Goal: Task Accomplishment & Management: Use online tool/utility

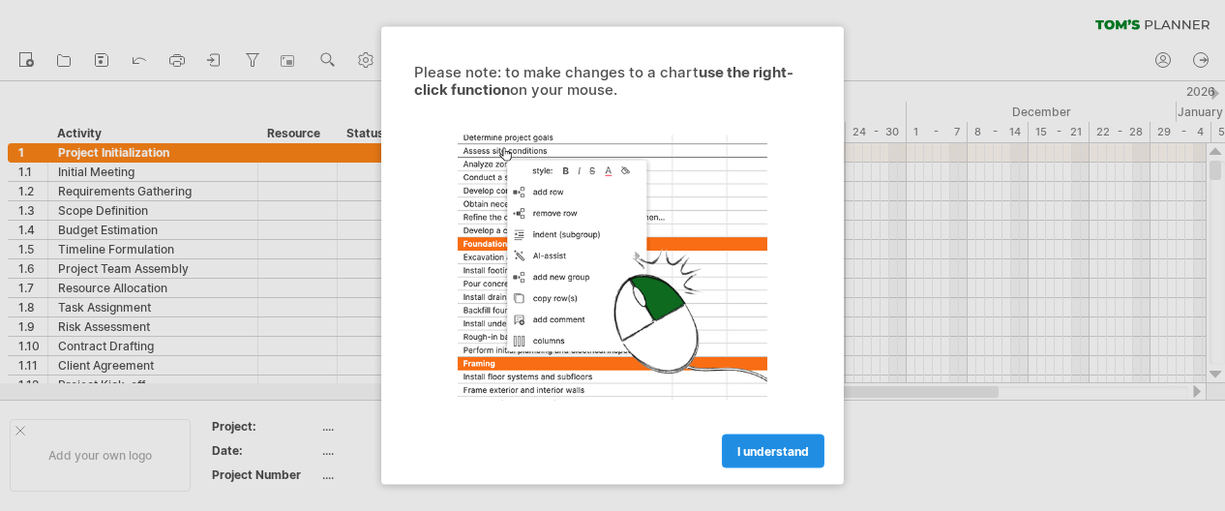
click at [770, 456] on span "I understand" at bounding box center [773, 451] width 72 height 15
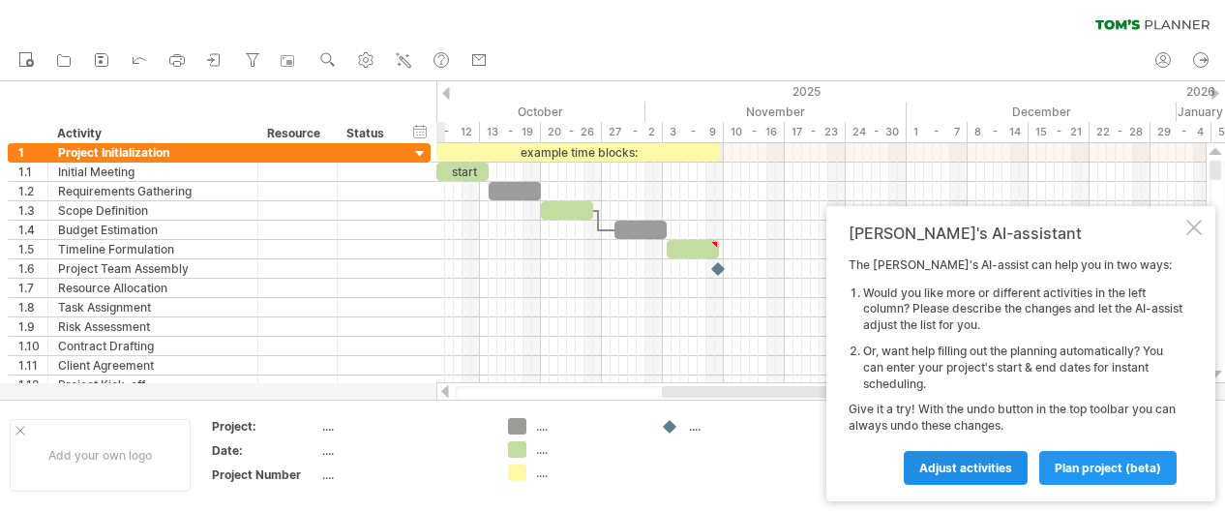
click at [973, 466] on span "Adjust activities" at bounding box center [965, 467] width 93 height 15
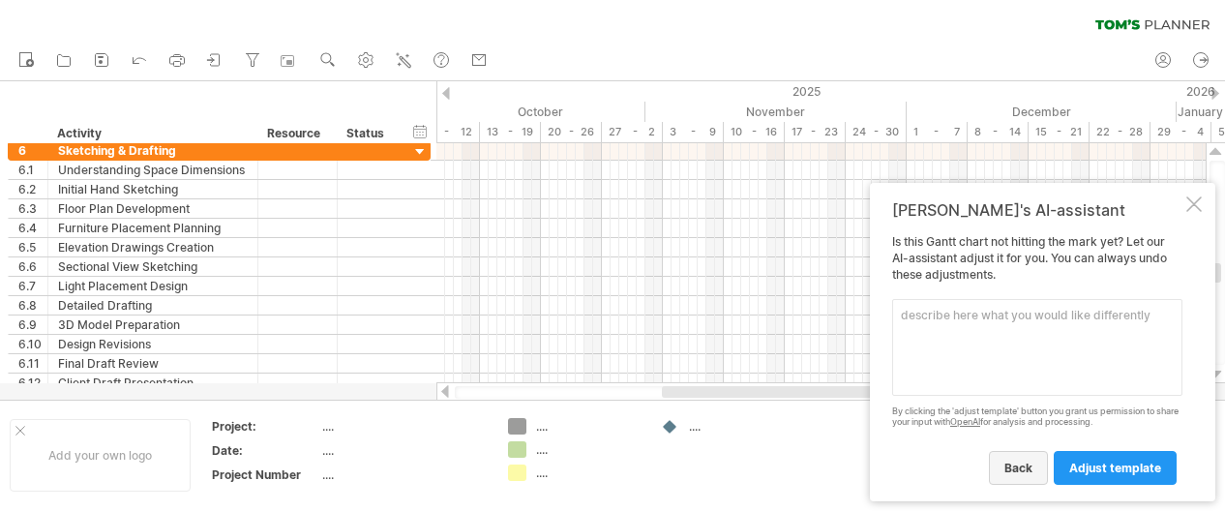
click at [1032, 466] on span "back" at bounding box center [1018, 467] width 28 height 15
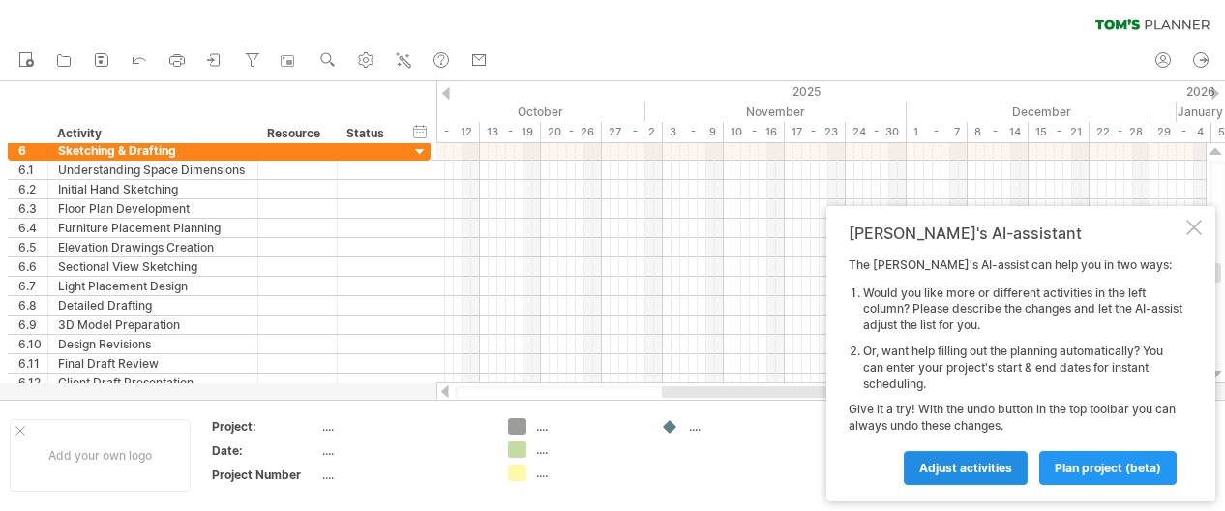
click at [971, 465] on span "Adjust activities" at bounding box center [965, 467] width 93 height 15
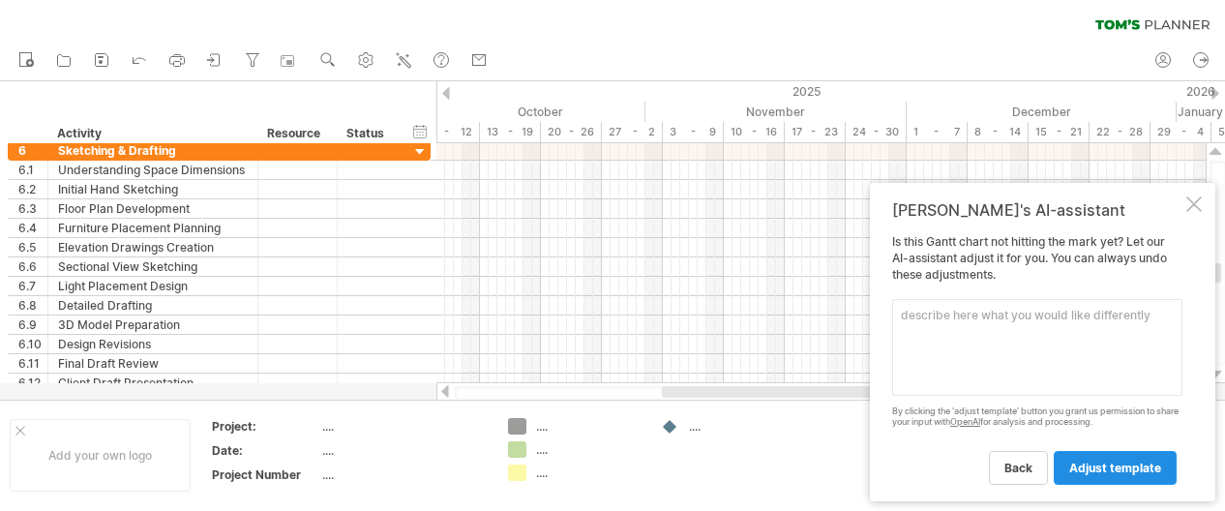
click at [1111, 469] on span "adjust template" at bounding box center [1115, 467] width 92 height 15
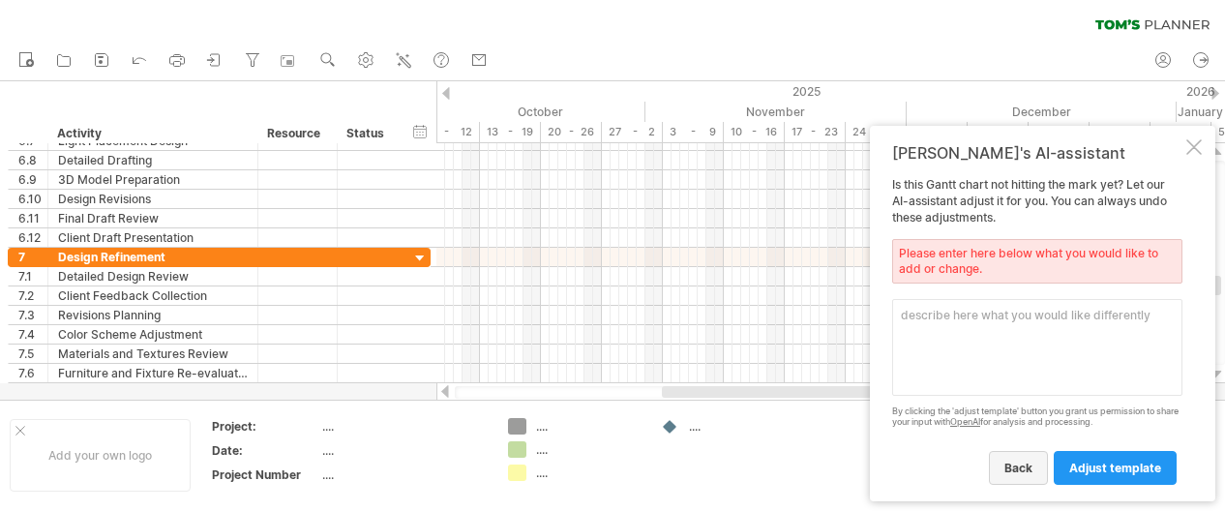
click at [1023, 472] on span "back" at bounding box center [1018, 467] width 28 height 15
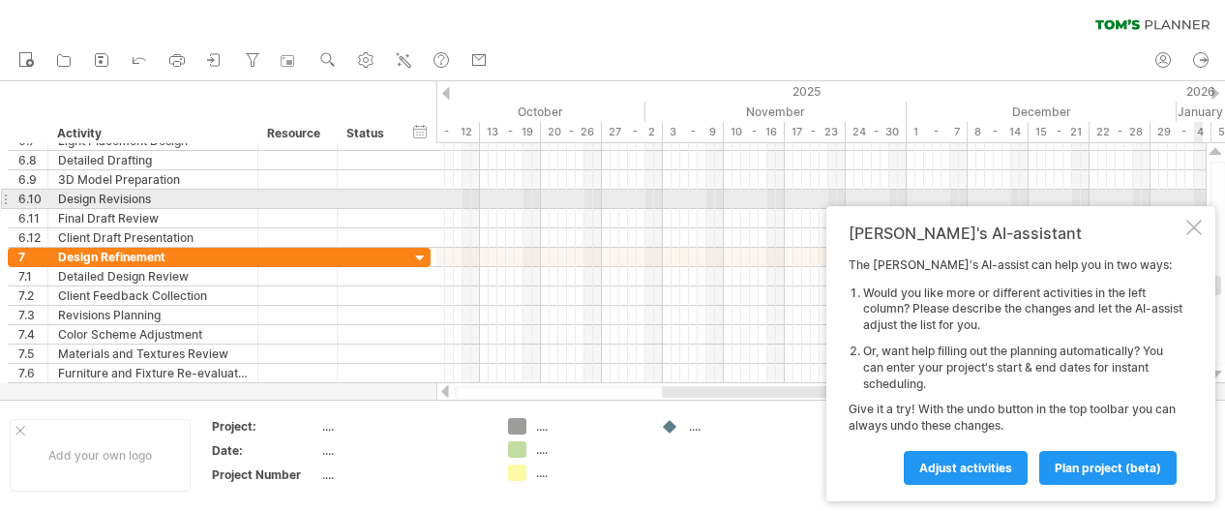
click at [1209, 222] on div "[PERSON_NAME]'s AI-assistant The [PERSON_NAME]'s AI-assist can help you in two …" at bounding box center [1020, 353] width 389 height 295
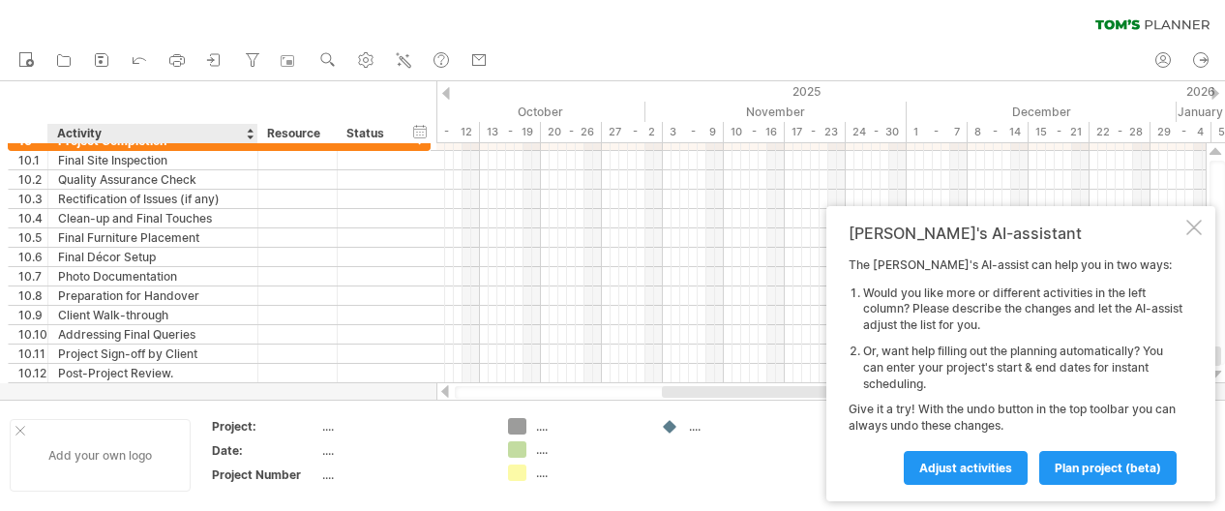
click at [99, 458] on div "Add your own logo" at bounding box center [100, 455] width 181 height 73
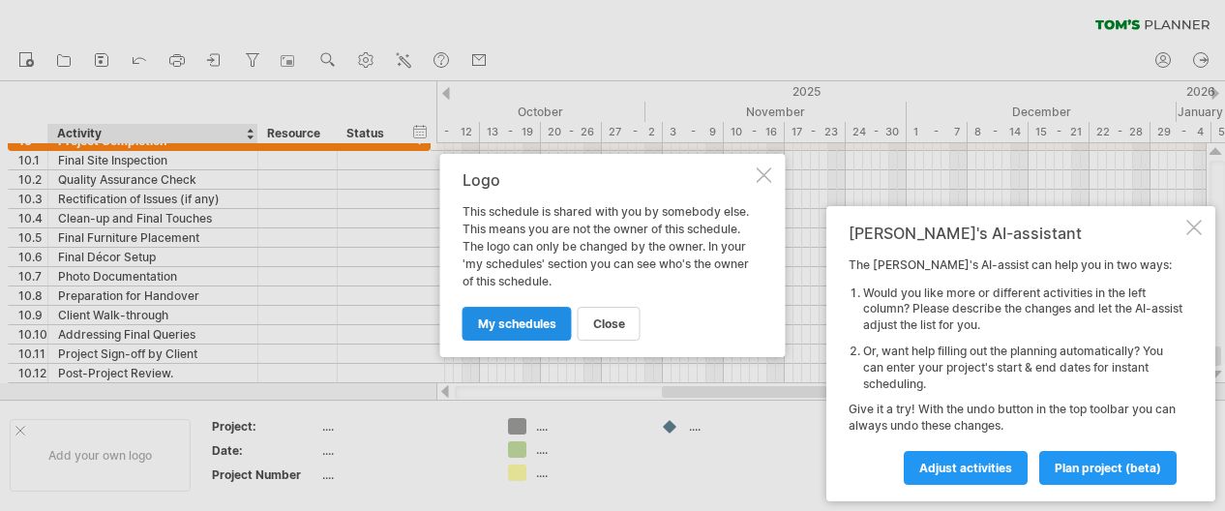
click at [503, 325] on span "my schedules" at bounding box center [517, 323] width 78 height 15
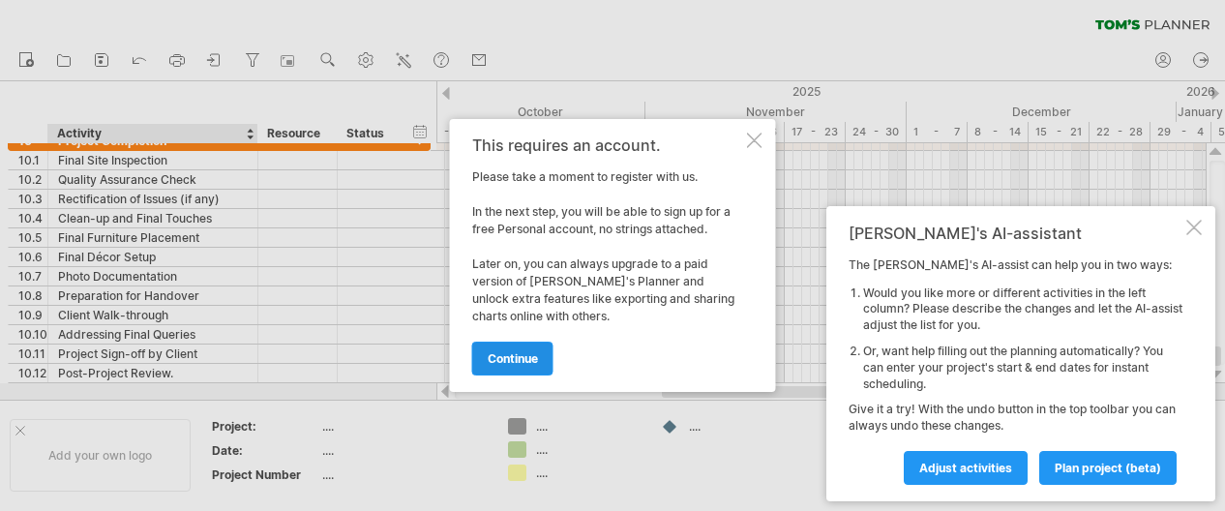
click at [507, 363] on span "continue" at bounding box center [513, 358] width 50 height 15
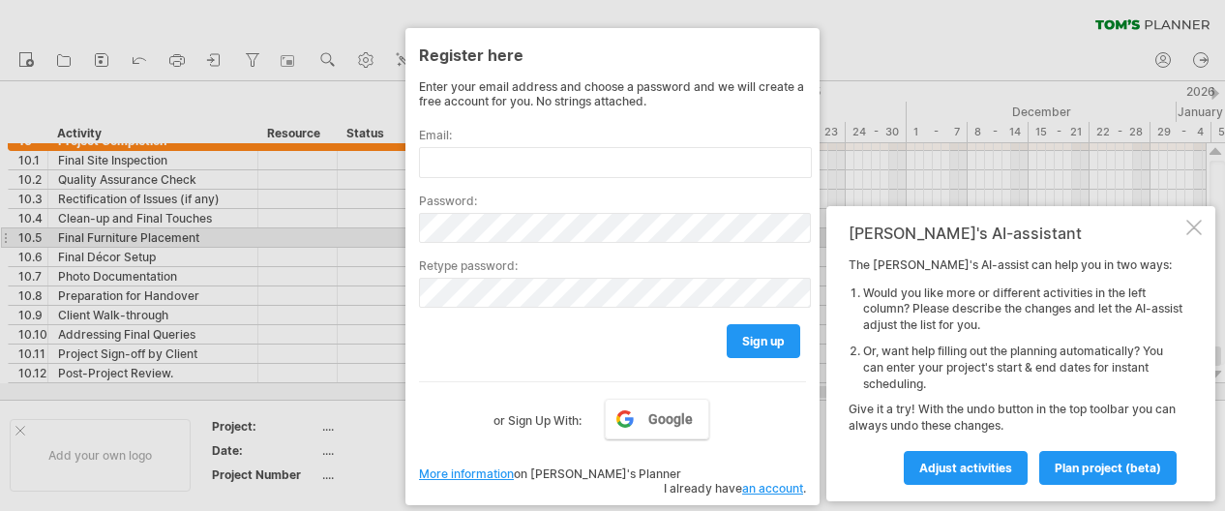
click at [1190, 234] on div at bounding box center [1193, 227] width 15 height 15
